Goal: Check status: Check status

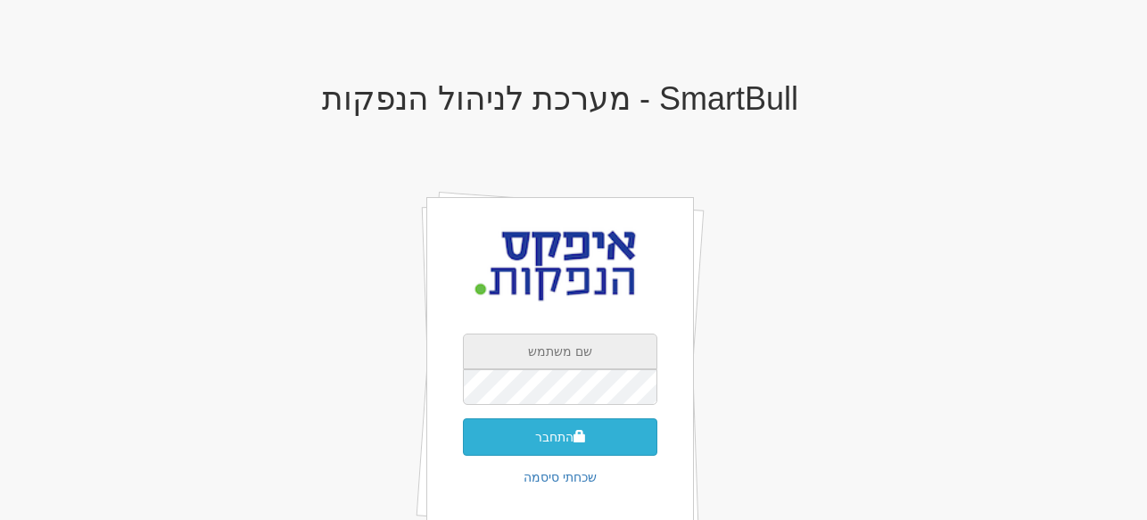
type input "[EMAIL_ADDRESS][DOMAIN_NAME]"
click at [565, 432] on button "התחבר" at bounding box center [560, 436] width 195 height 37
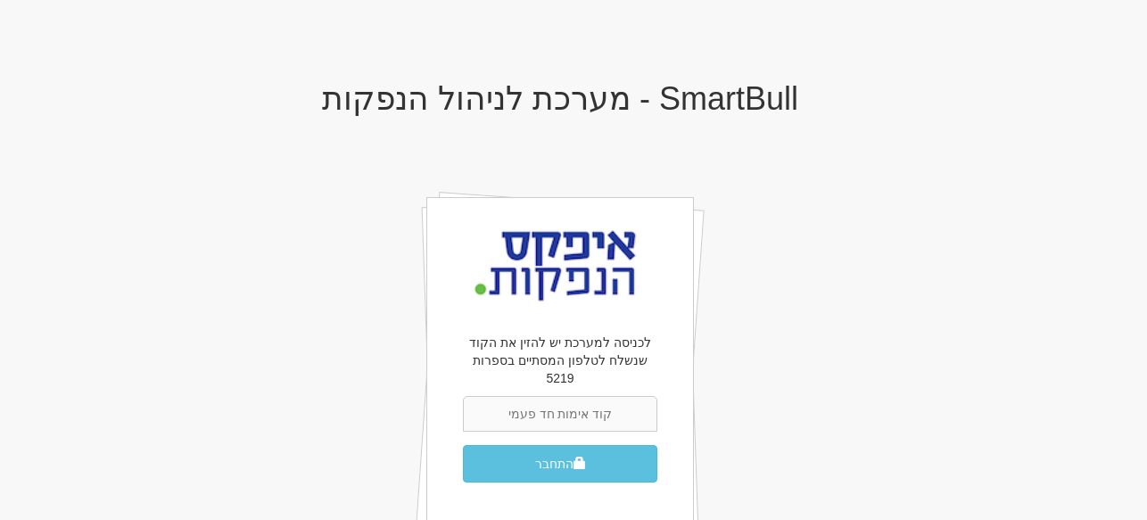
click at [580, 397] on input "text" at bounding box center [560, 414] width 195 height 36
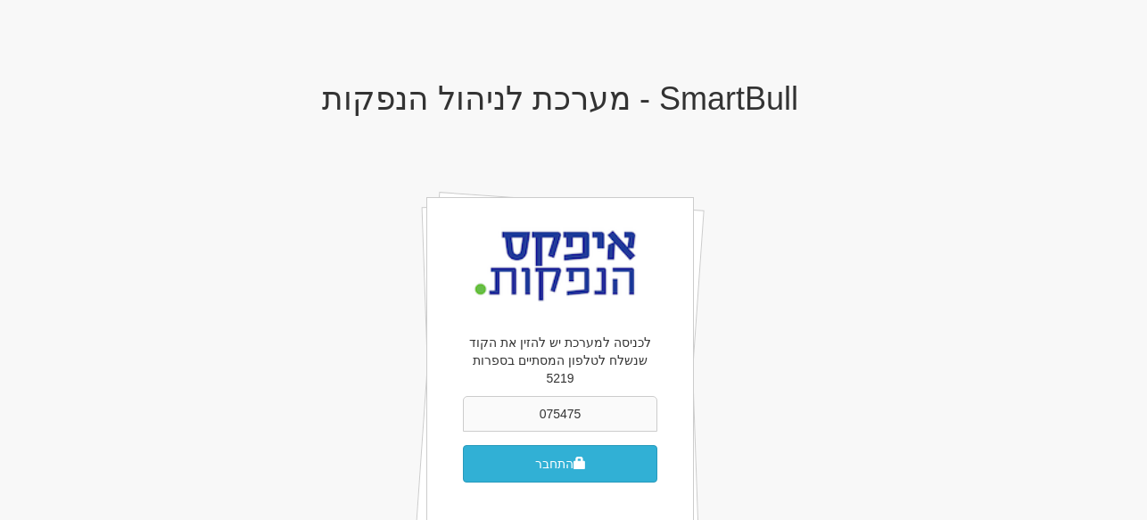
type input "075475"
click at [553, 446] on button "התחבר" at bounding box center [560, 463] width 195 height 37
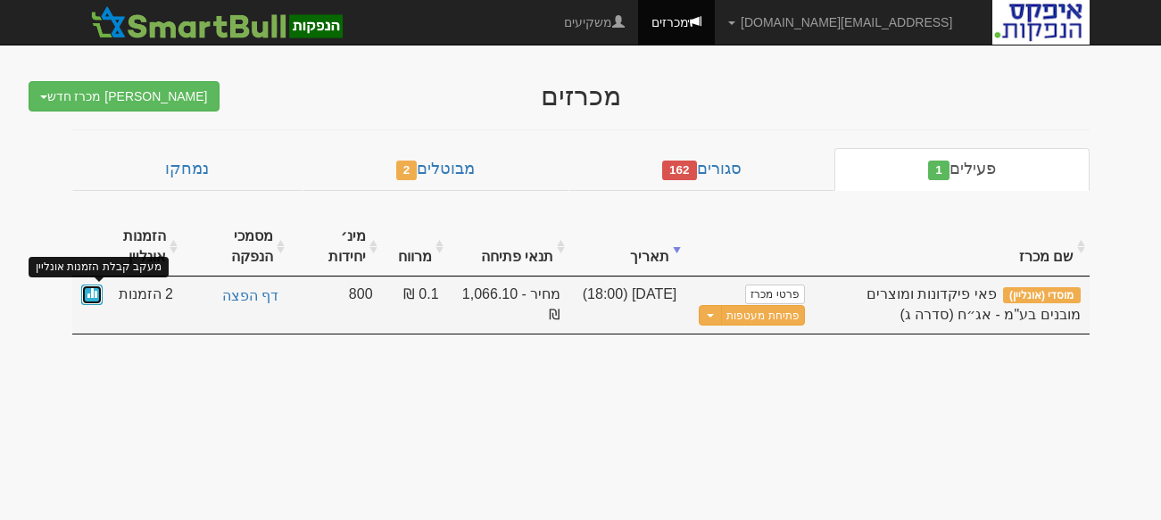
click at [84, 294] on link at bounding box center [91, 295] width 21 height 21
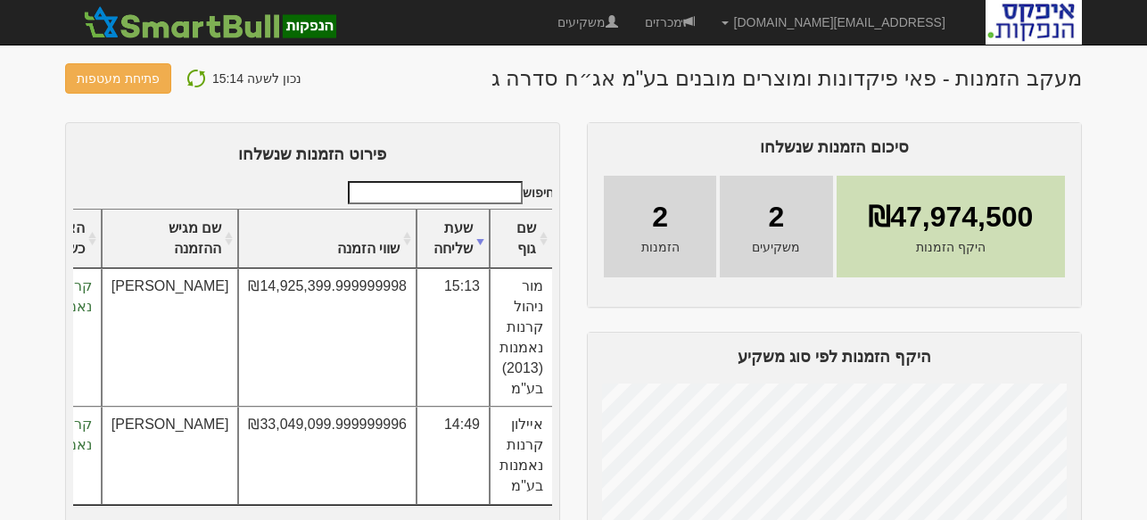
click at [192, 75] on img at bounding box center [196, 78] width 21 height 21
click at [188, 78] on img at bounding box center [196, 78] width 21 height 21
click at [186, 77] on img at bounding box center [196, 78] width 21 height 21
drag, startPoint x: 84, startPoint y: 2, endPoint x: 634, endPoint y: 107, distance: 560.5
click at [634, 107] on div "מעקב הזמנות - פאי פיקדונות ומוצרים מובנים בע"מ אג״ח סדרה ג נכון לשעה 15:38 פתיח…" at bounding box center [573, 326] width 1017 height 527
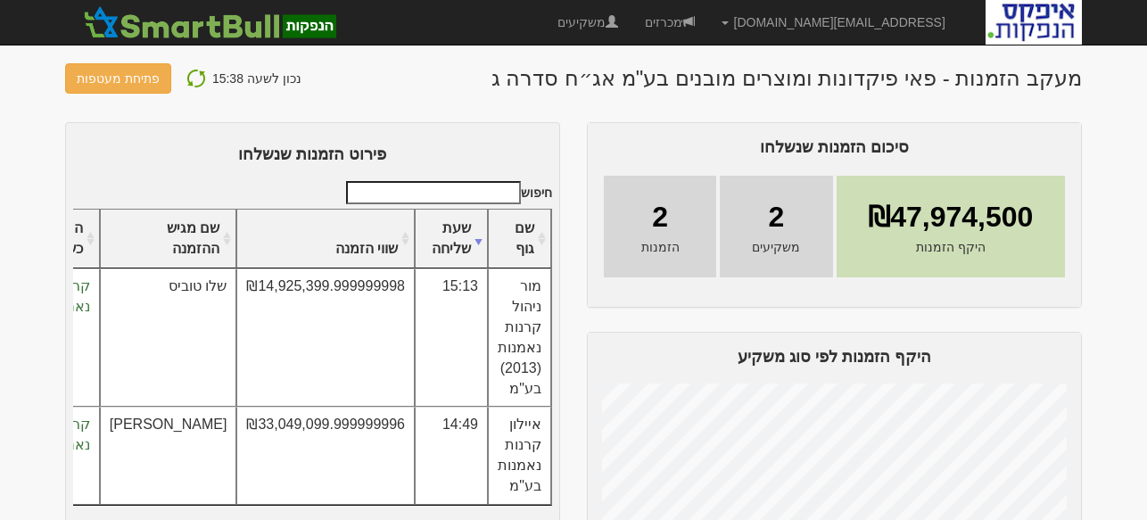
click at [190, 75] on img at bounding box center [196, 78] width 21 height 21
click at [186, 79] on img at bounding box center [196, 78] width 21 height 21
click at [189, 77] on img at bounding box center [196, 78] width 21 height 21
click at [187, 79] on img at bounding box center [196, 78] width 21 height 21
click at [186, 81] on img at bounding box center [196, 78] width 21 height 21
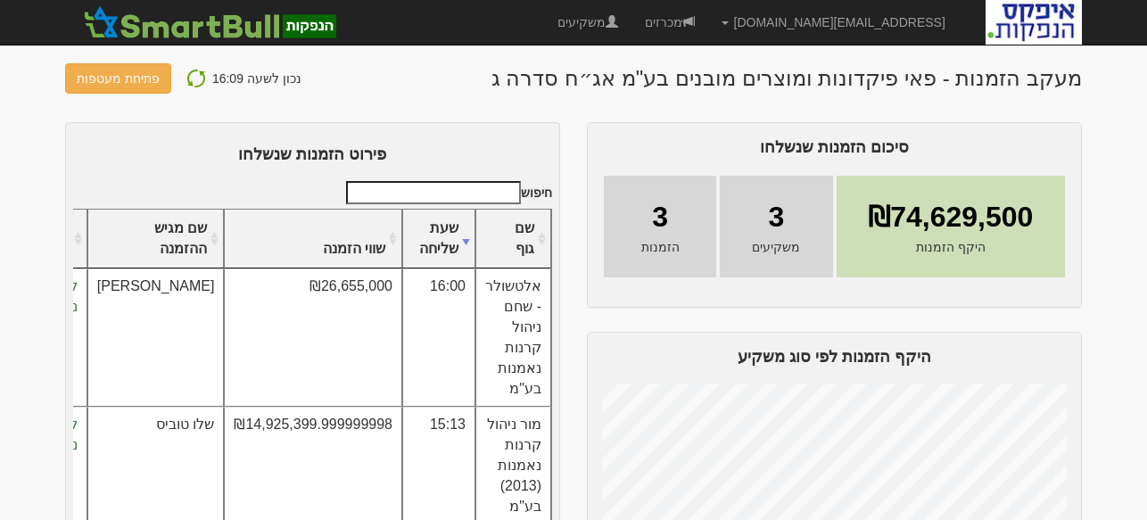
click at [190, 80] on img at bounding box center [196, 78] width 21 height 21
click at [190, 81] on img at bounding box center [196, 78] width 21 height 21
click at [190, 79] on img at bounding box center [196, 78] width 21 height 21
click at [190, 77] on img at bounding box center [196, 78] width 21 height 21
click at [186, 76] on img at bounding box center [196, 78] width 21 height 21
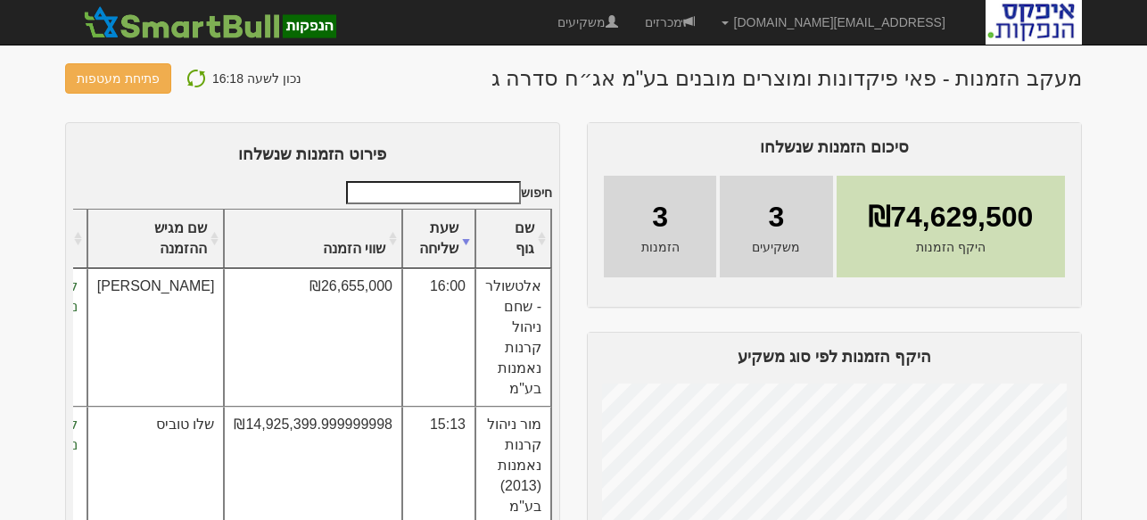
click at [186, 80] on img at bounding box center [196, 78] width 21 height 21
click at [187, 73] on img at bounding box center [196, 78] width 21 height 21
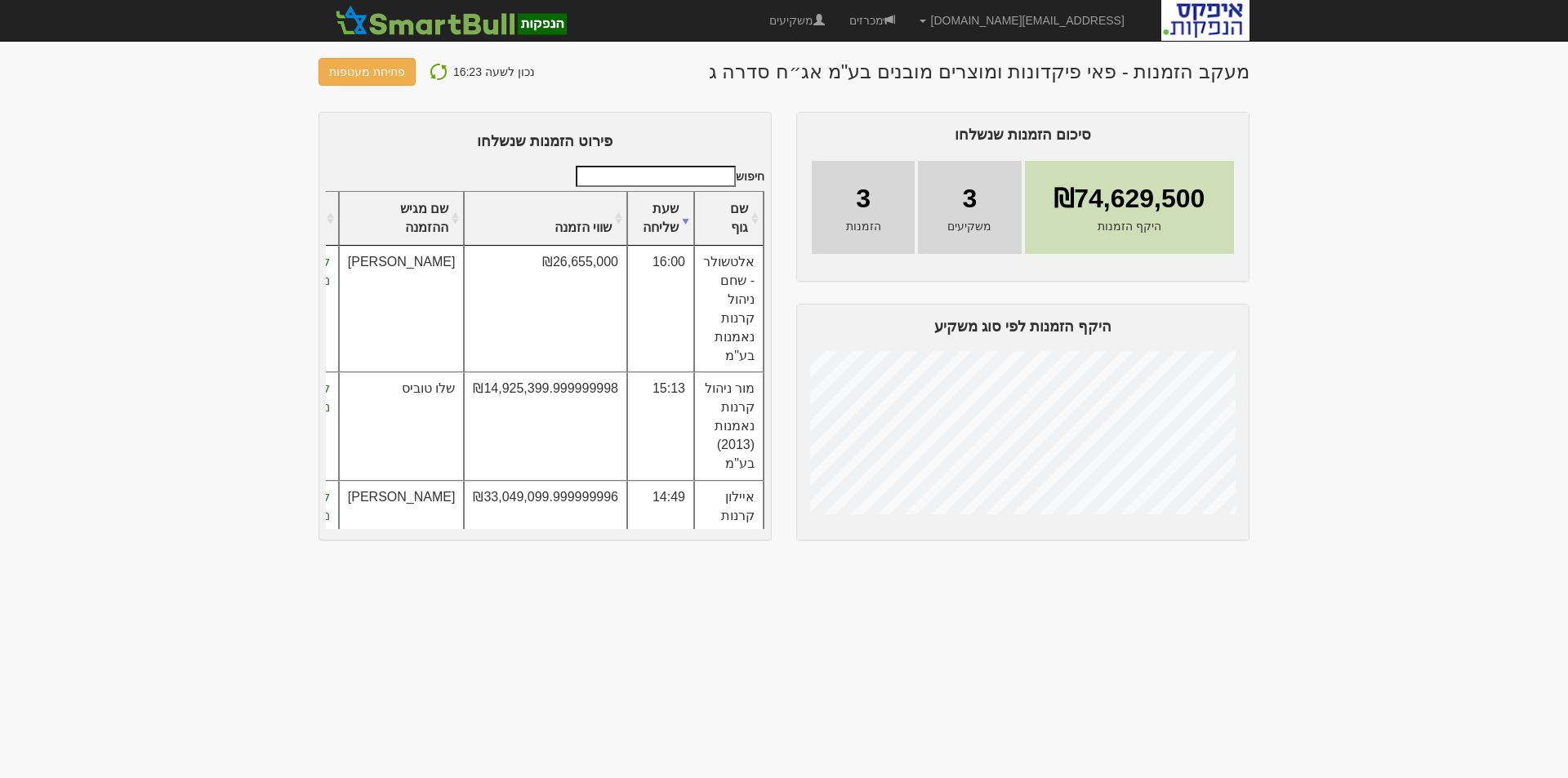
click at [430, 67] on img at bounding box center [438, 71] width 19 height 19
drag, startPoint x: 427, startPoint y: 69, endPoint x: 452, endPoint y: 170, distance: 104.0
click at [428, 69] on img at bounding box center [438, 71] width 19 height 19
click at [428, 74] on img at bounding box center [438, 71] width 19 height 19
click at [434, 69] on img at bounding box center [438, 71] width 19 height 19
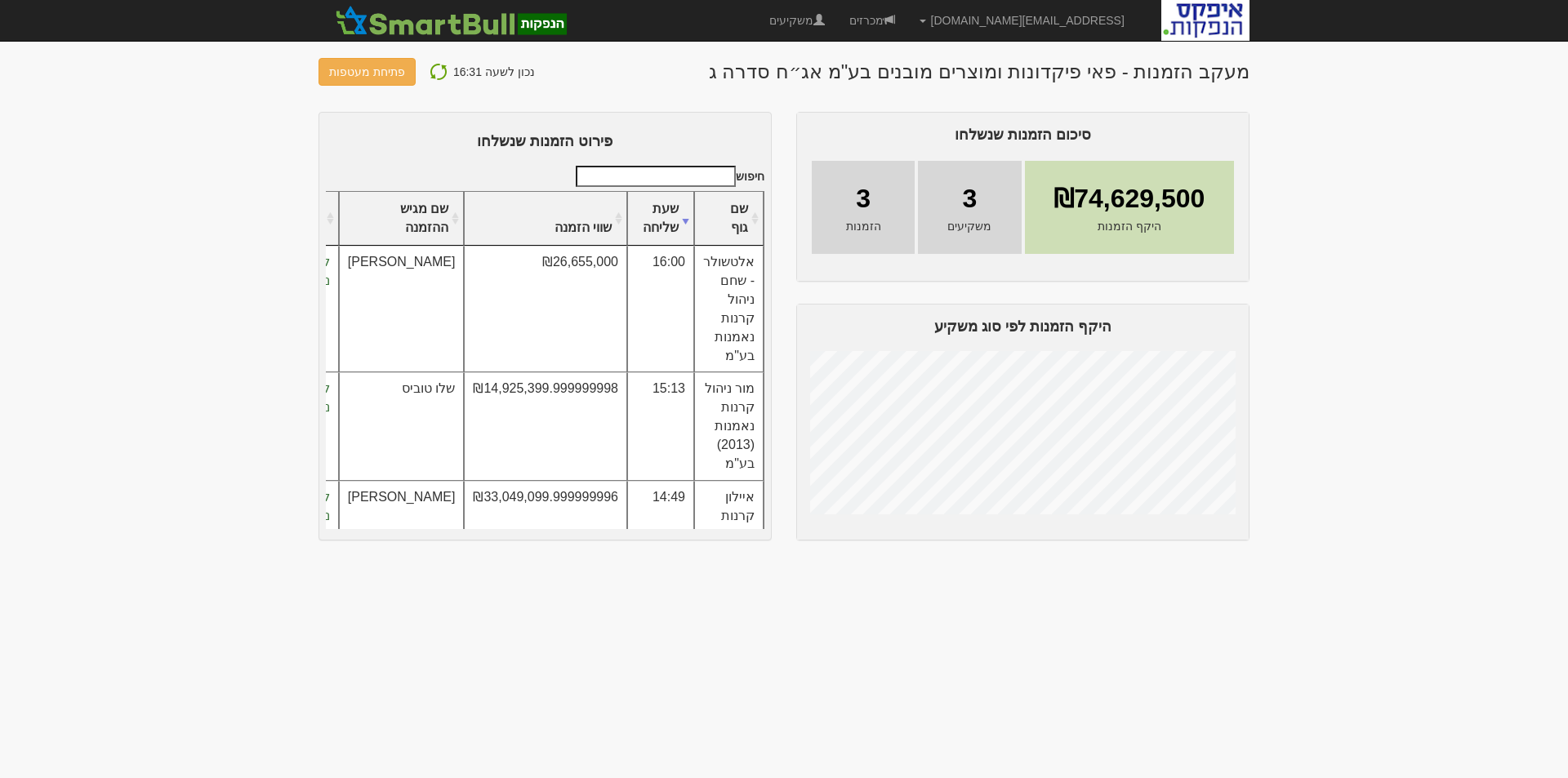
click at [428, 63] on img at bounding box center [438, 71] width 19 height 19
click at [432, 70] on img at bounding box center [438, 71] width 19 height 19
click at [433, 68] on img at bounding box center [438, 71] width 19 height 19
click at [428, 72] on img at bounding box center [438, 71] width 19 height 19
click at [431, 72] on img at bounding box center [438, 71] width 19 height 19
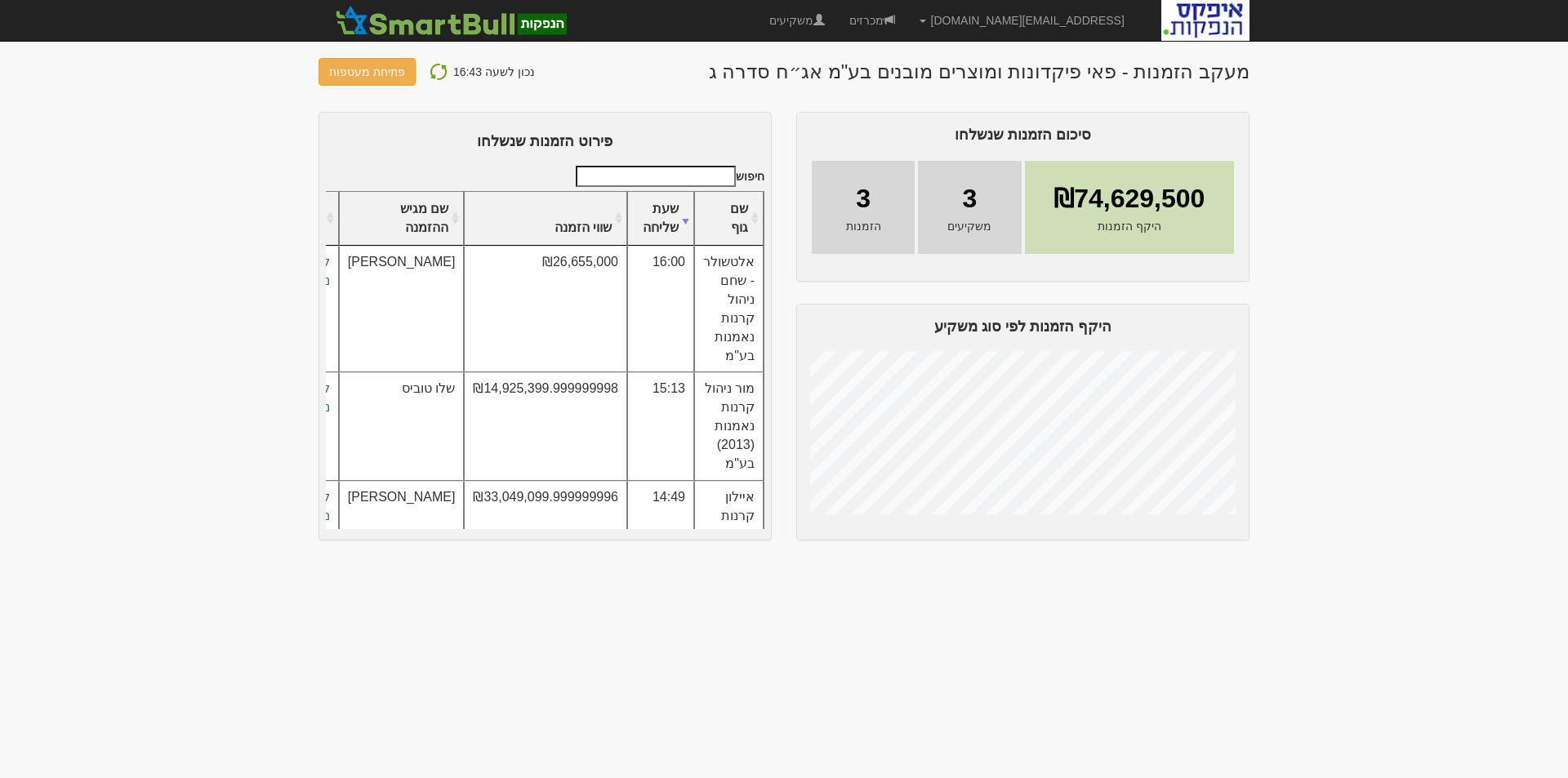
click at [428, 75] on img at bounding box center [438, 71] width 19 height 19
click at [428, 71] on img at bounding box center [438, 71] width 19 height 19
click at [424, 72] on button at bounding box center [438, 71] width 29 height 21
click at [436, 74] on img at bounding box center [438, 71] width 19 height 19
click at [436, 71] on img at bounding box center [438, 71] width 19 height 19
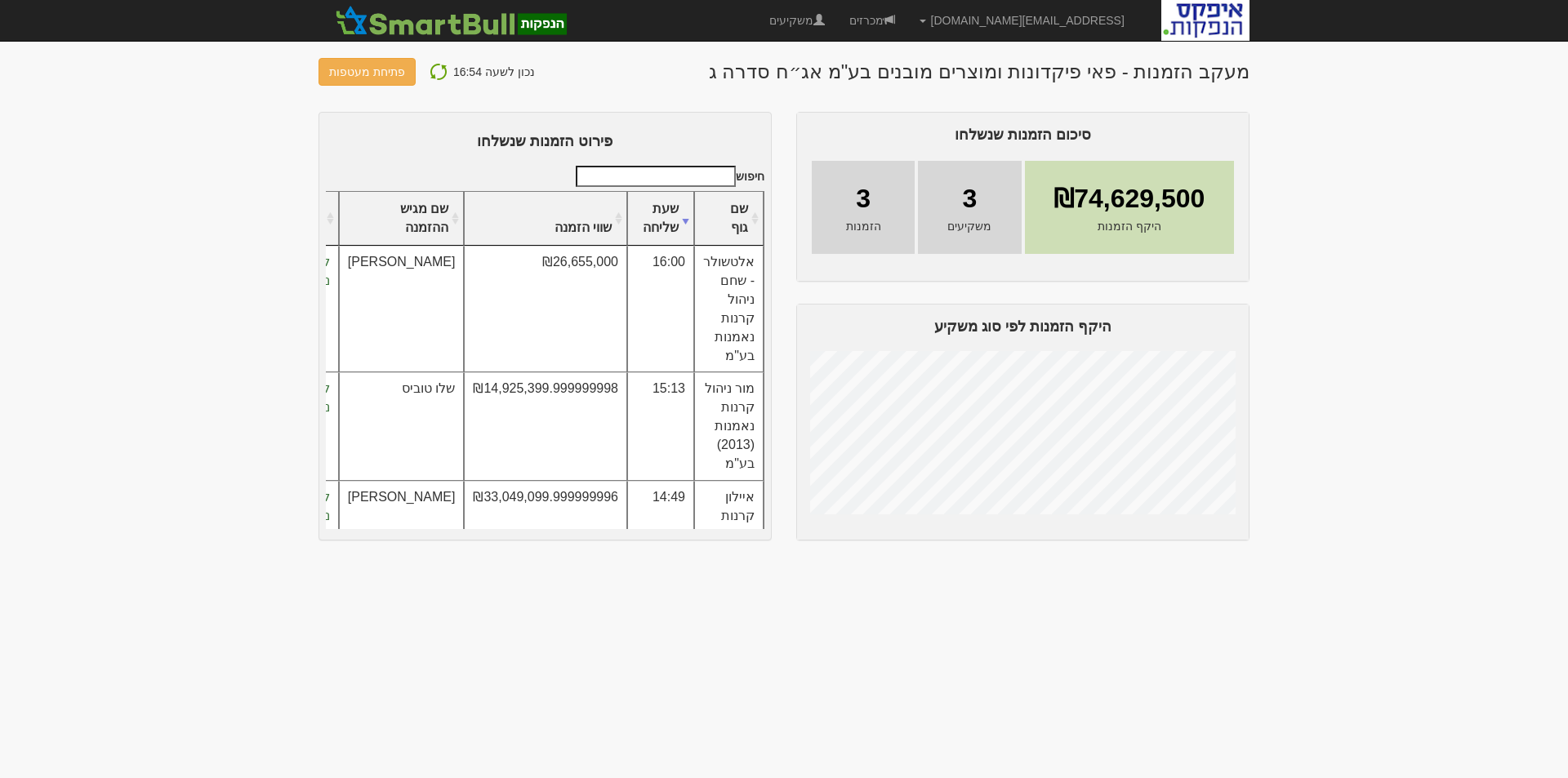
click at [431, 74] on img at bounding box center [438, 71] width 19 height 19
click at [431, 72] on img at bounding box center [438, 71] width 19 height 19
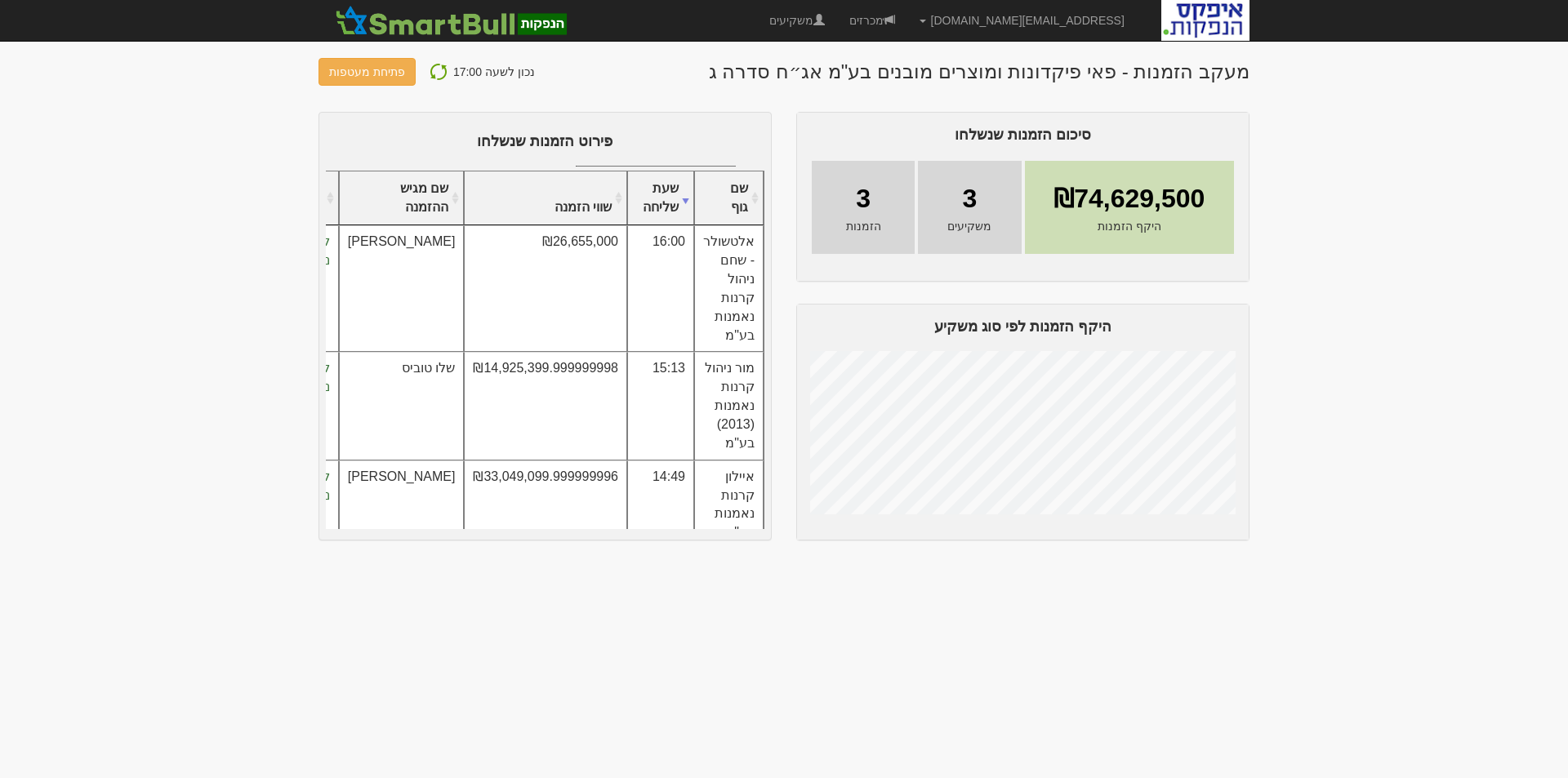
scroll to position [92, 0]
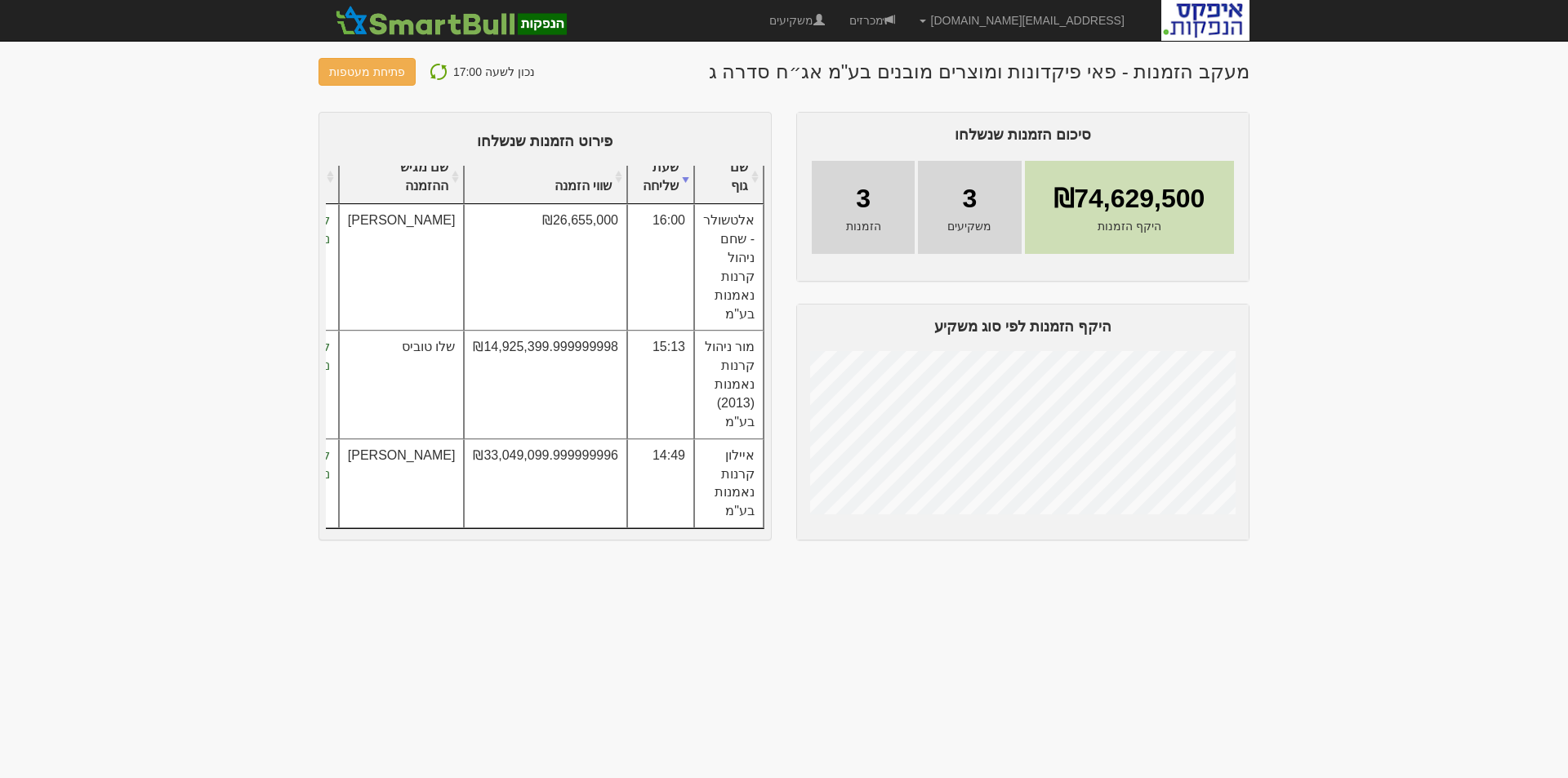
click at [432, 75] on img at bounding box center [438, 71] width 19 height 19
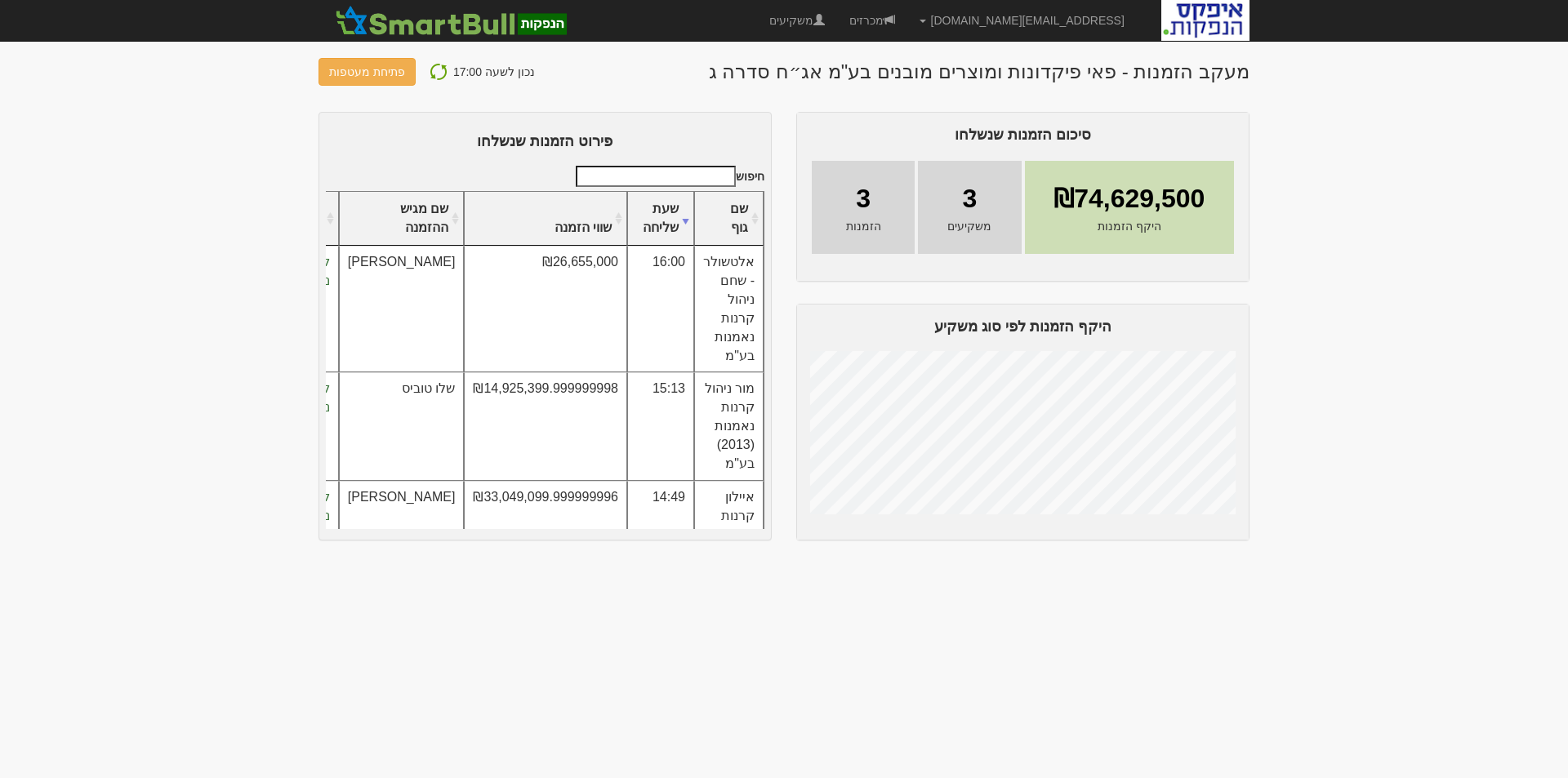
click at [433, 71] on img at bounding box center [438, 71] width 19 height 19
click at [429, 70] on img at bounding box center [438, 71] width 19 height 19
drag, startPoint x: 429, startPoint y: 72, endPoint x: 443, endPoint y: 93, distance: 25.2
click at [430, 72] on img at bounding box center [438, 71] width 19 height 19
click at [432, 63] on img at bounding box center [438, 71] width 19 height 19
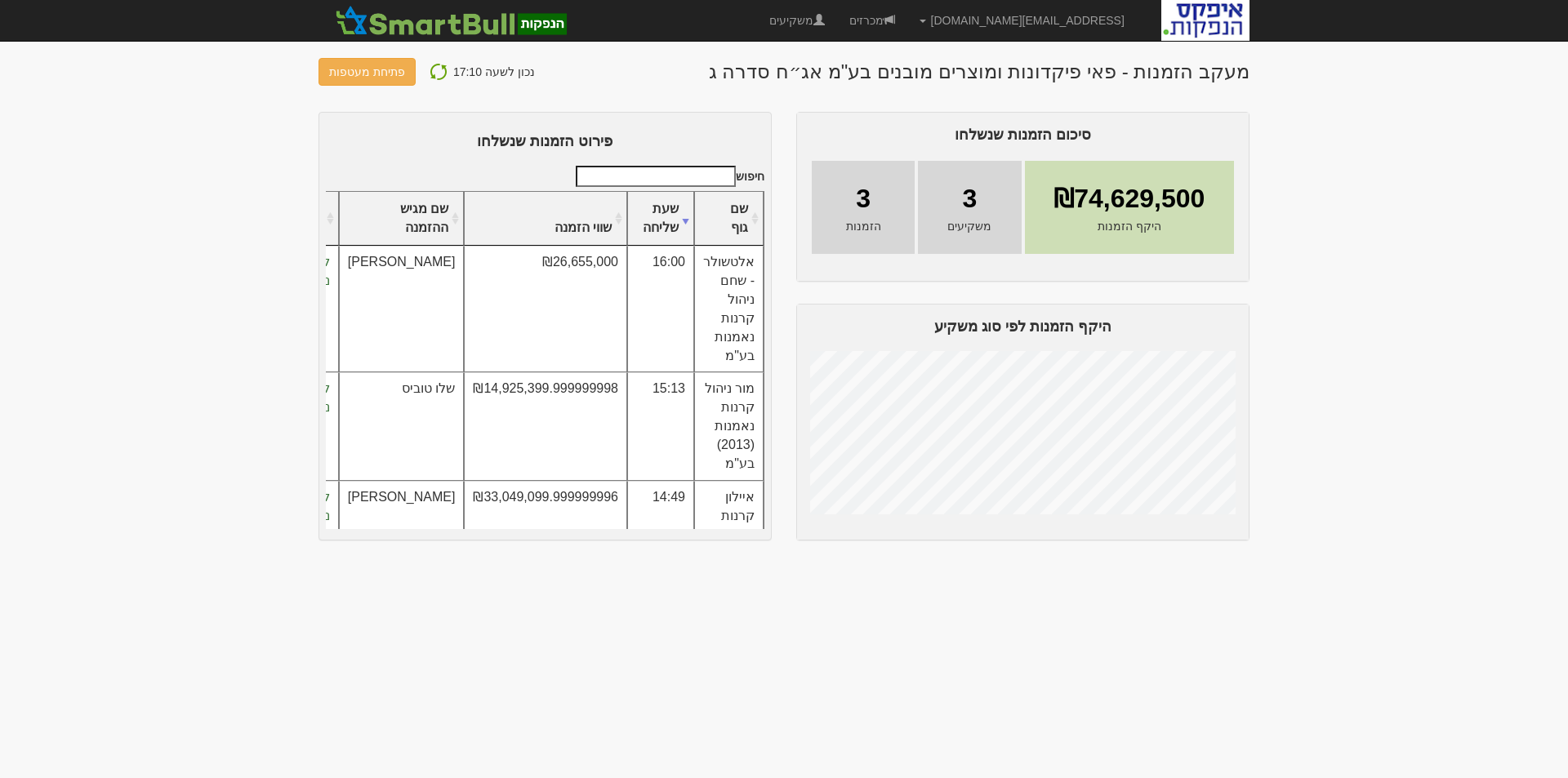
click at [428, 72] on img at bounding box center [438, 71] width 19 height 19
click at [429, 77] on img at bounding box center [438, 71] width 19 height 19
click at [434, 70] on img at bounding box center [438, 71] width 19 height 19
click at [434, 72] on img at bounding box center [438, 71] width 19 height 19
click at [430, 82] on div "נכון לשעה 17:40 פתיחת מעטפות" at bounding box center [427, 71] width 216 height 27
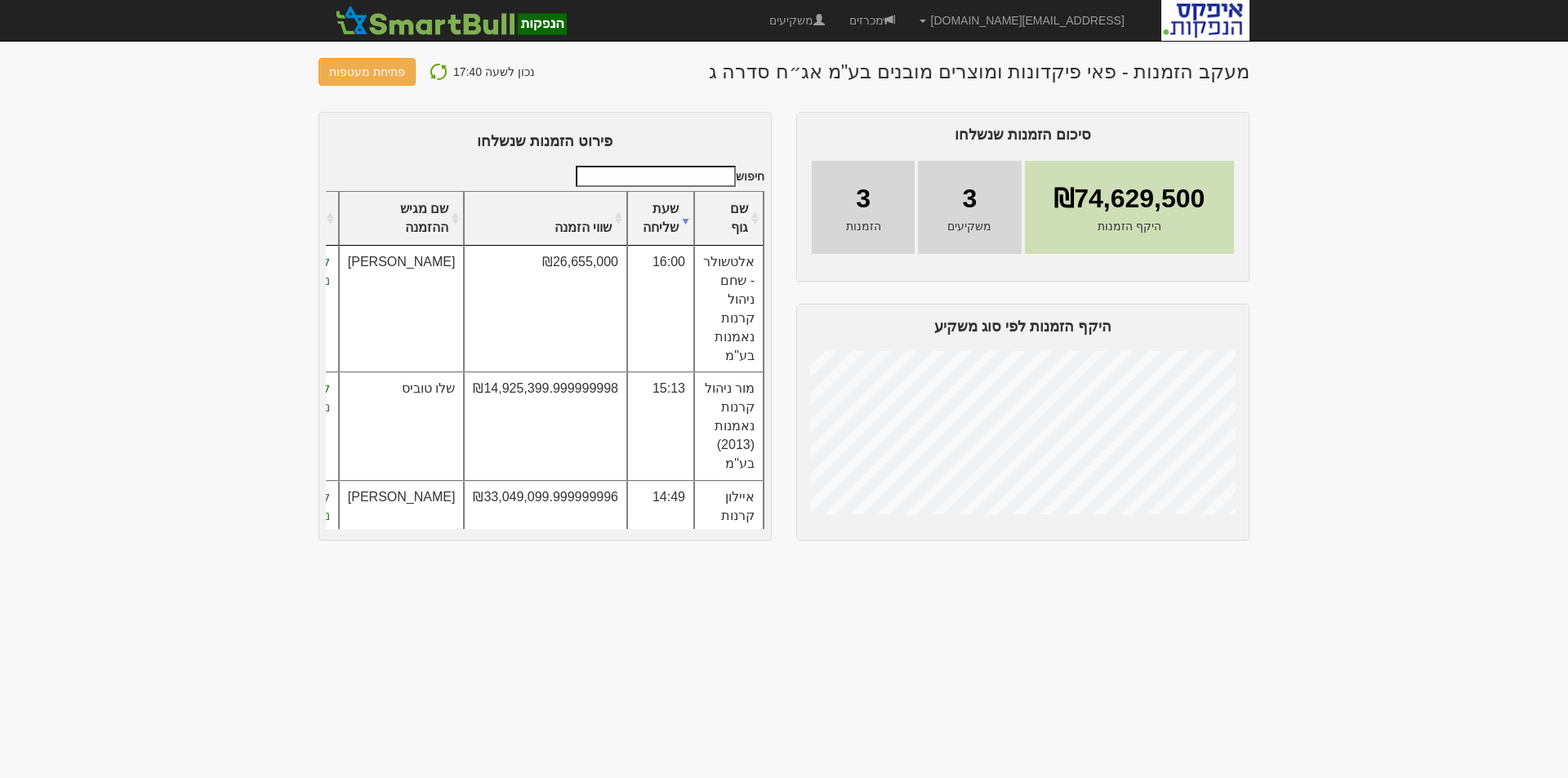
click at [428, 68] on img at bounding box center [438, 71] width 19 height 19
click at [428, 70] on img at bounding box center [438, 71] width 19 height 19
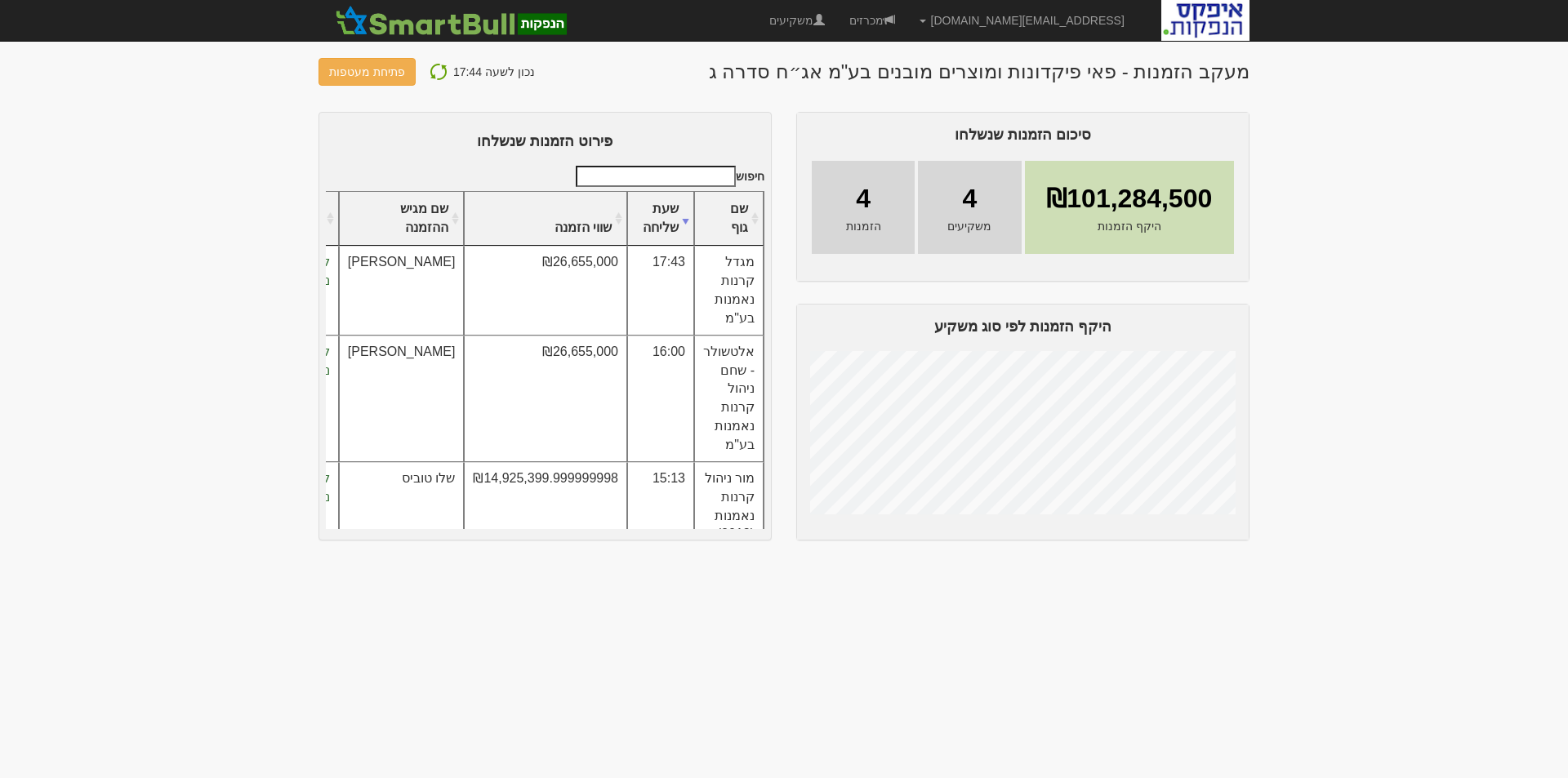
drag, startPoint x: 549, startPoint y: 280, endPoint x: 540, endPoint y: 284, distance: 9.8
click at [540, 284] on td "₪26,655,000" at bounding box center [546, 290] width 163 height 89
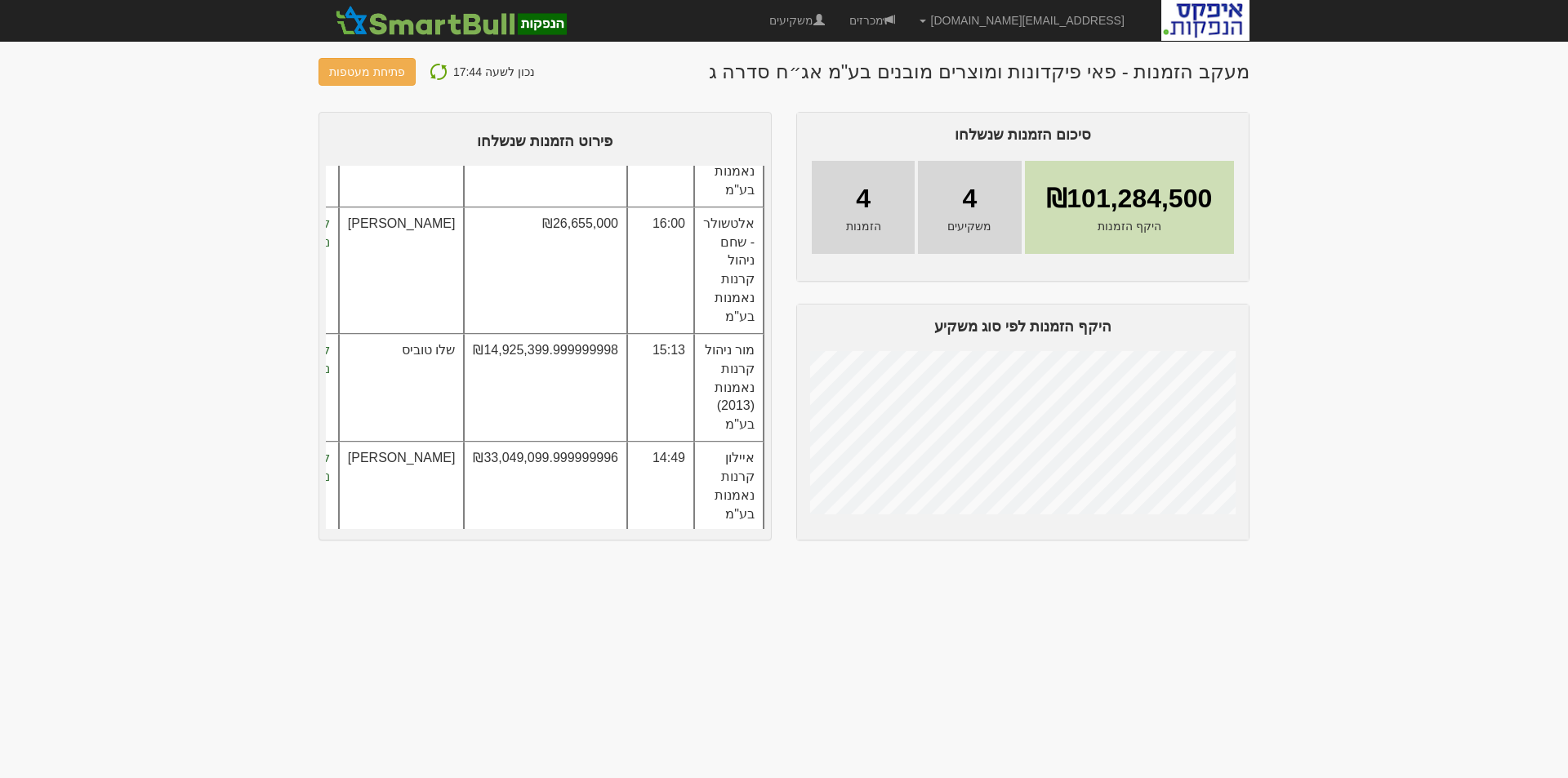
scroll to position [141, 0]
click at [428, 70] on img at bounding box center [438, 71] width 19 height 19
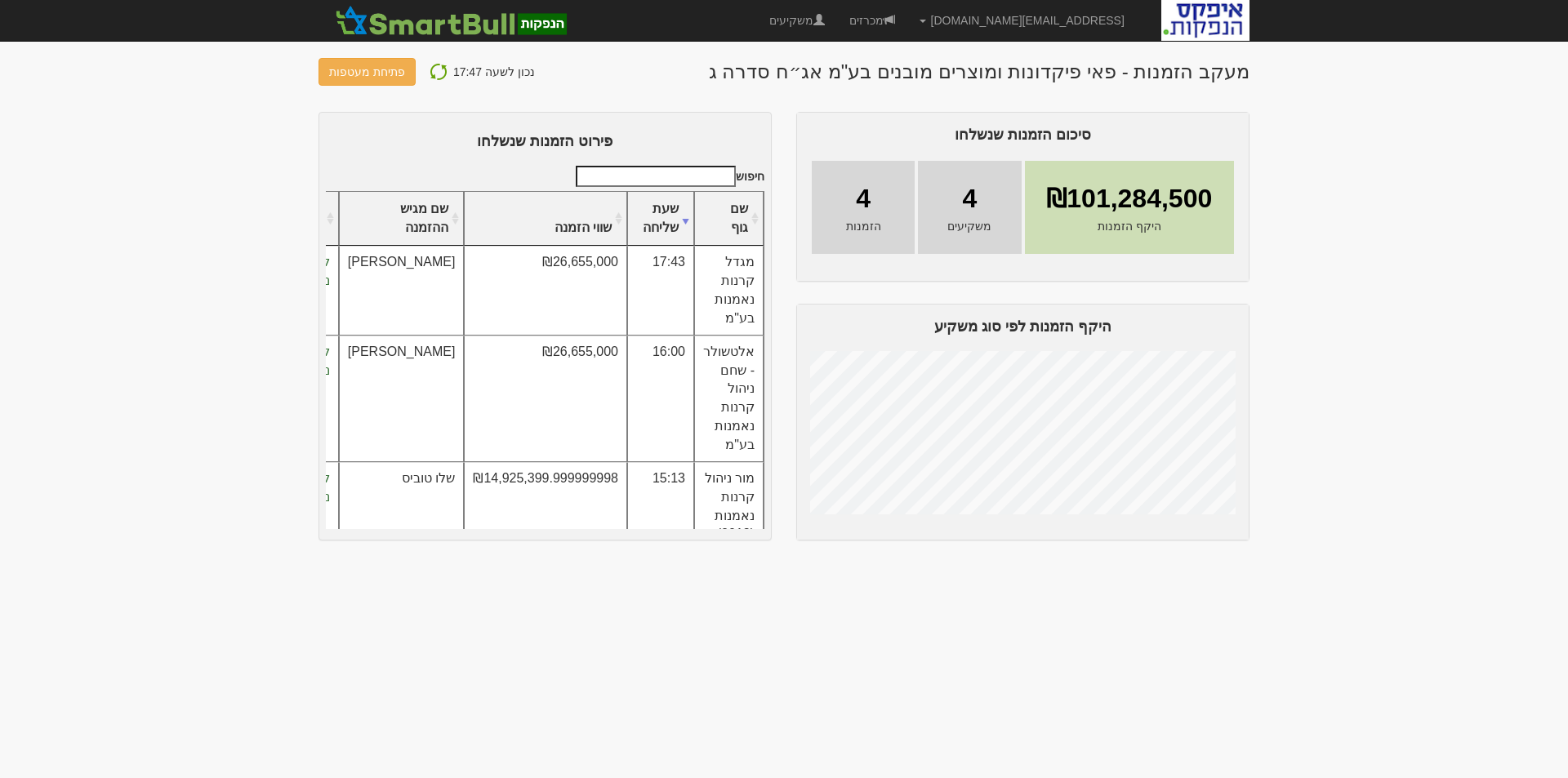
click at [431, 70] on img at bounding box center [438, 71] width 19 height 19
click at [438, 73] on img at bounding box center [438, 71] width 19 height 19
click at [434, 70] on img at bounding box center [438, 71] width 19 height 19
click at [430, 69] on img at bounding box center [438, 71] width 19 height 19
click at [434, 70] on img at bounding box center [438, 71] width 19 height 19
